Goal: Task Accomplishment & Management: Manage account settings

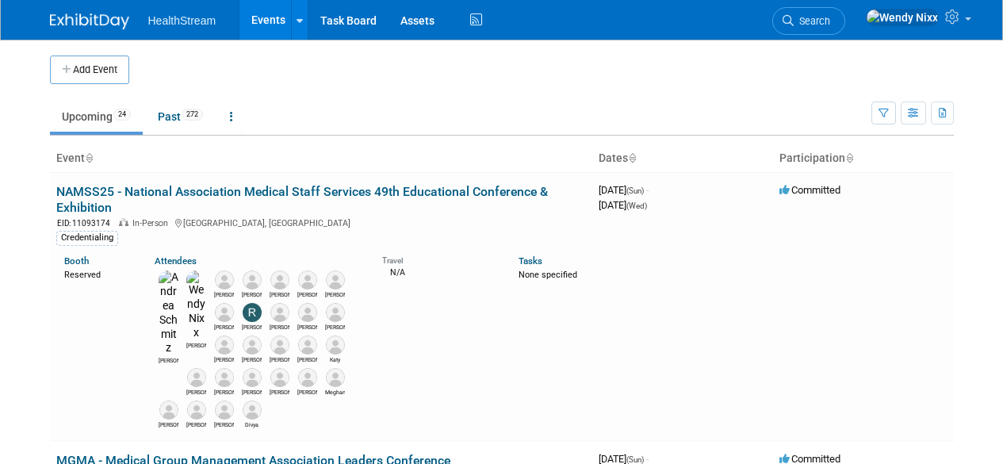
scroll to position [319, 0]
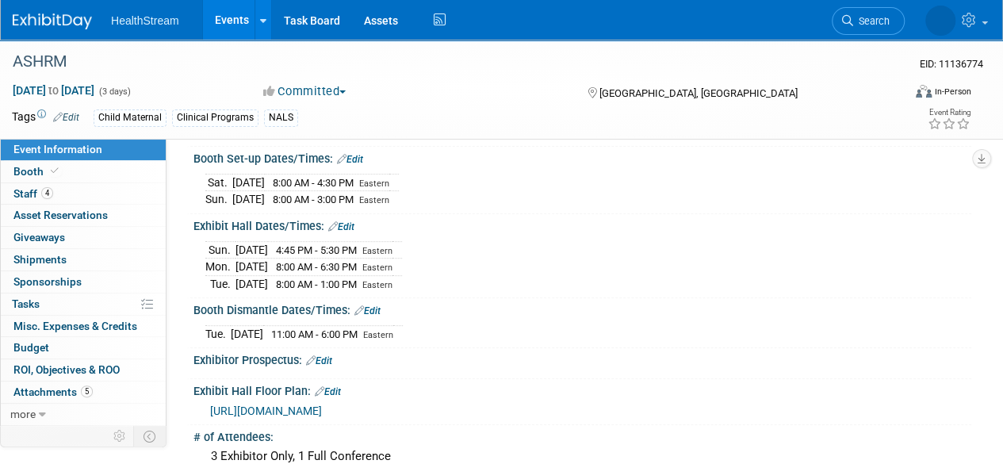
scroll to position [257, 0]
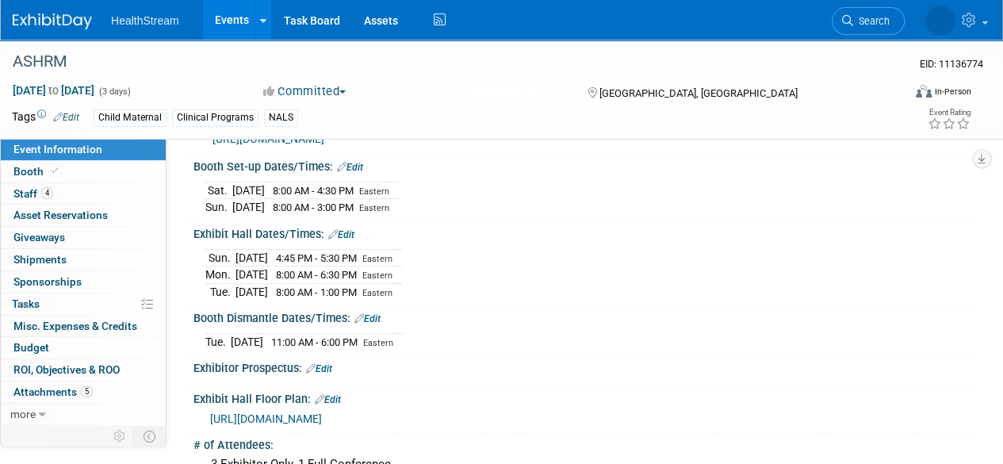
click at [376, 313] on link "Edit" at bounding box center [368, 318] width 26 height 11
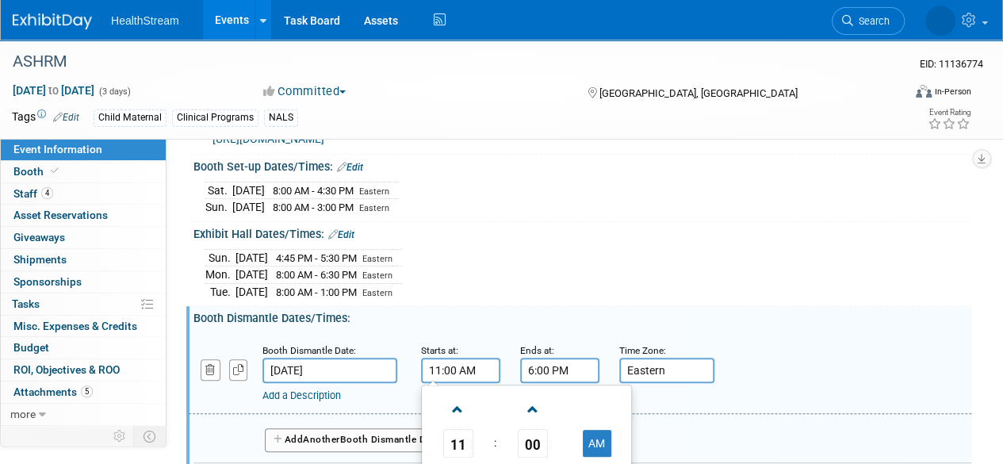
drag, startPoint x: 441, startPoint y: 363, endPoint x: 432, endPoint y: 364, distance: 9.7
click at [432, 364] on input "11:00 AM" at bounding box center [460, 370] width 79 height 25
click at [459, 432] on span "11" at bounding box center [458, 443] width 30 height 29
click at [497, 401] on td "01" at bounding box center [501, 410] width 51 height 43
click at [531, 432] on span "00" at bounding box center [533, 443] width 30 height 29
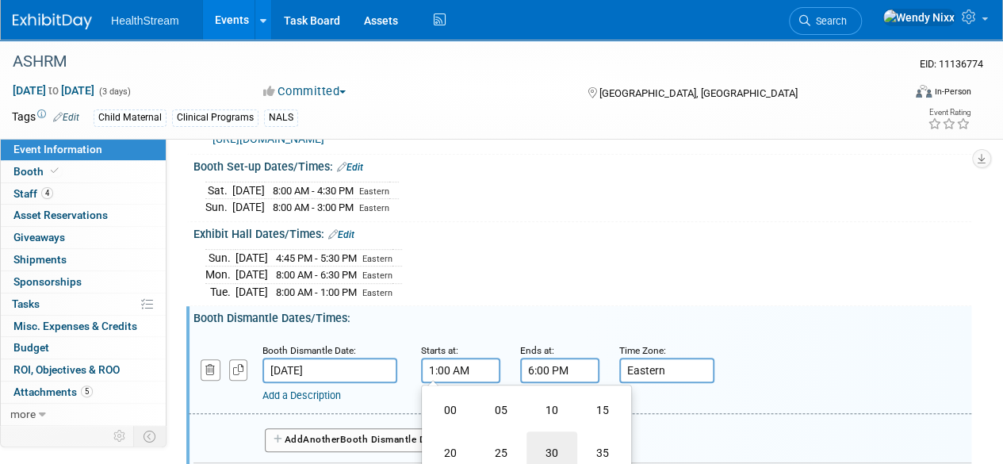
click at [551, 439] on td "30" at bounding box center [552, 453] width 51 height 43
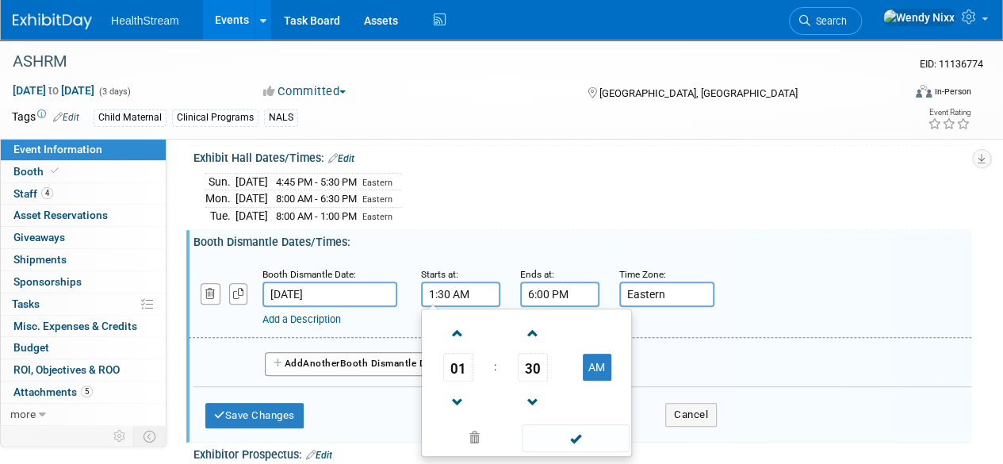
scroll to position [339, 0]
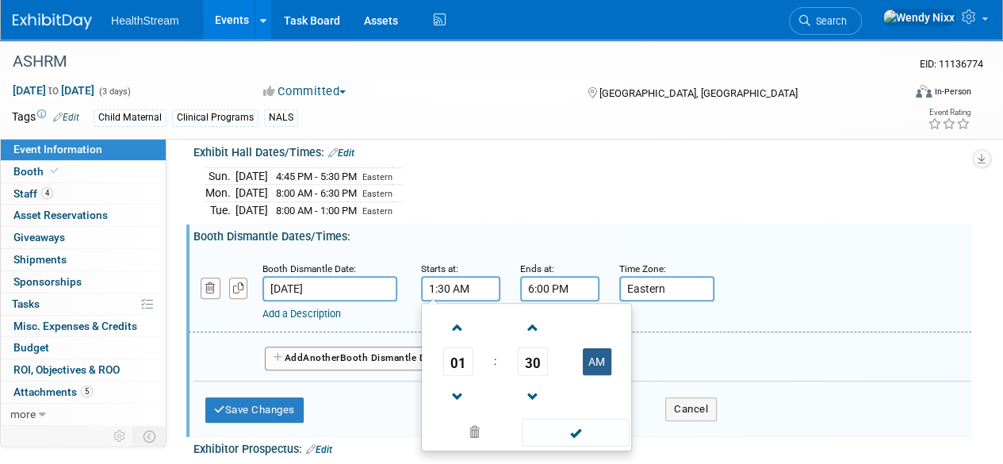
click at [602, 348] on button "AM" at bounding box center [597, 361] width 29 height 27
type input "1:30 PM"
click at [577, 428] on span at bounding box center [575, 433] width 107 height 28
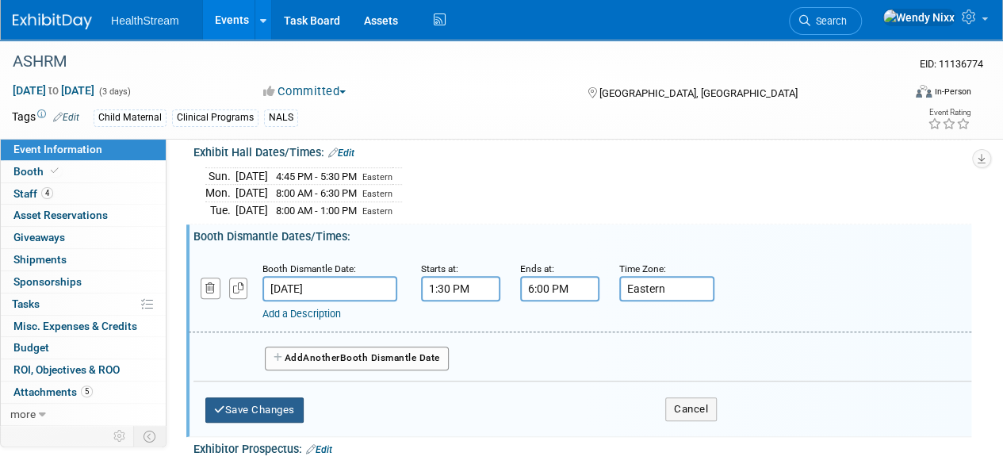
click at [259, 399] on button "Save Changes" at bounding box center [254, 409] width 98 height 25
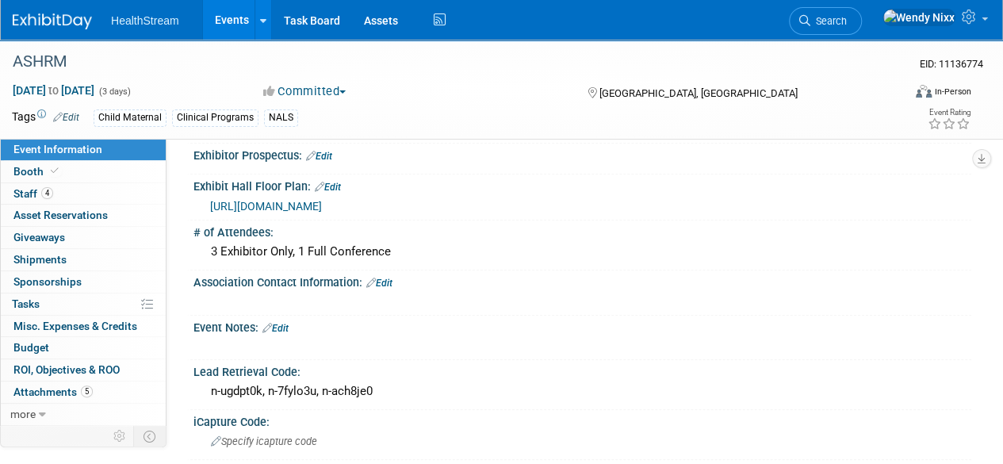
scroll to position [462, 0]
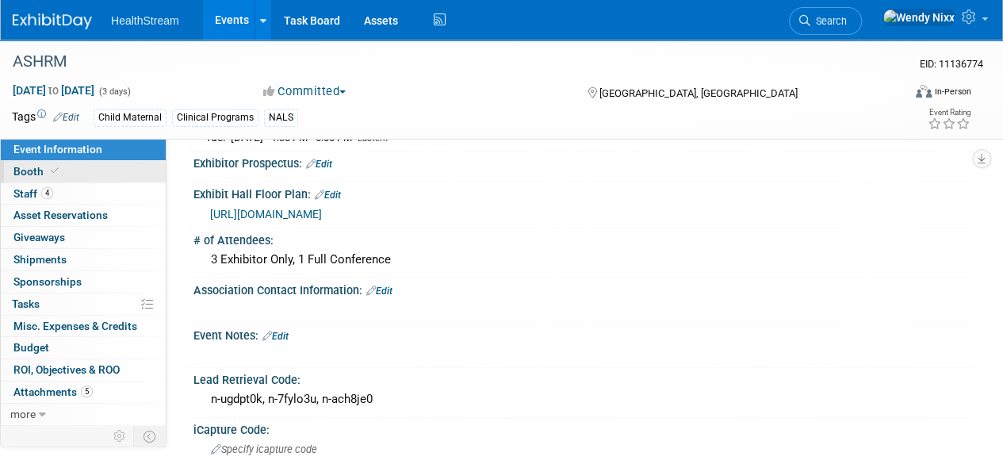
click at [27, 178] on link "Booth" at bounding box center [83, 171] width 165 height 21
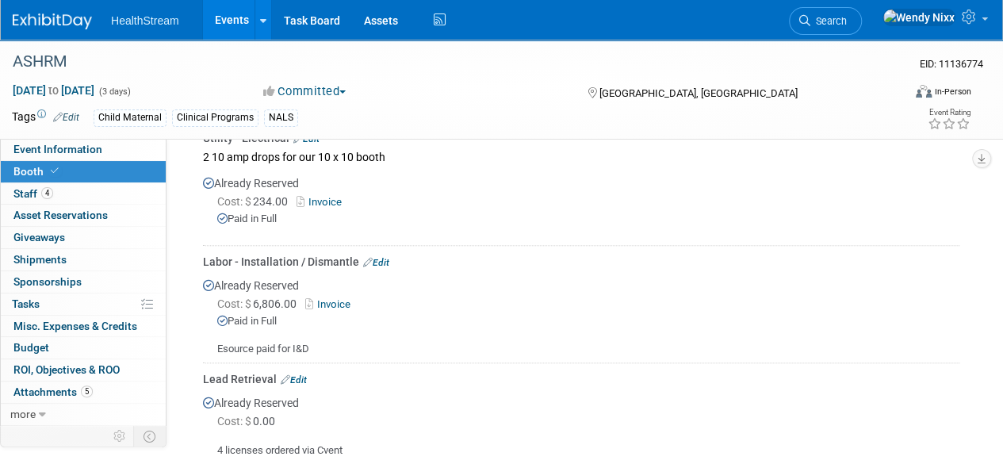
scroll to position [655, 0]
